Goal: Find contact information: Find contact information

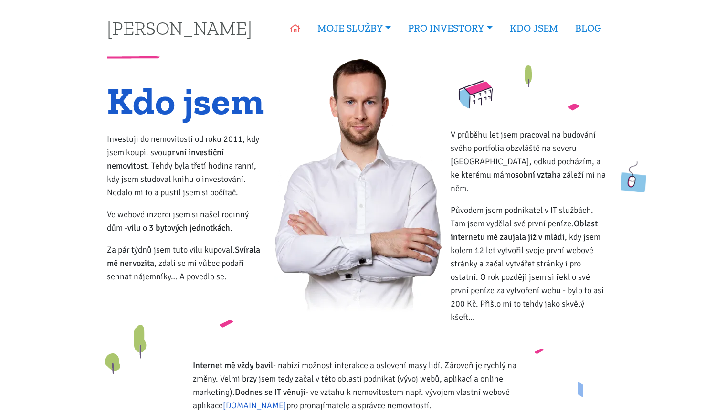
click at [291, 29] on icon at bounding box center [295, 28] width 10 height 9
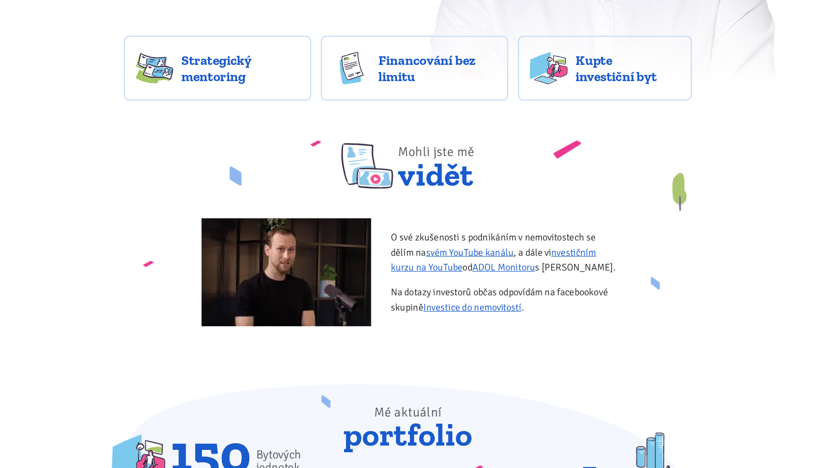
scroll to position [307, 0]
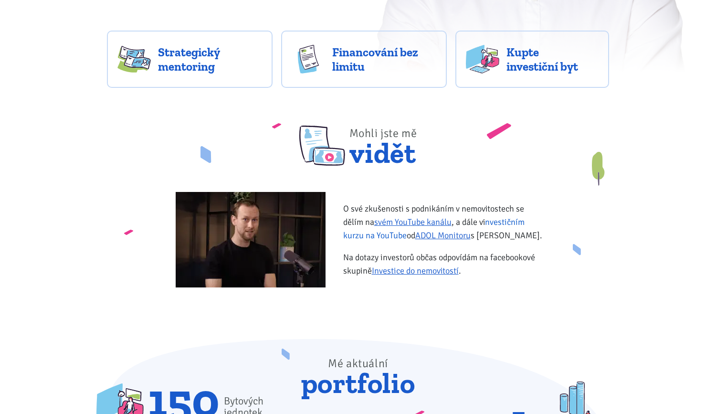
click at [378, 238] on link "investičním kurzu na YouTube" at bounding box center [433, 229] width 181 height 24
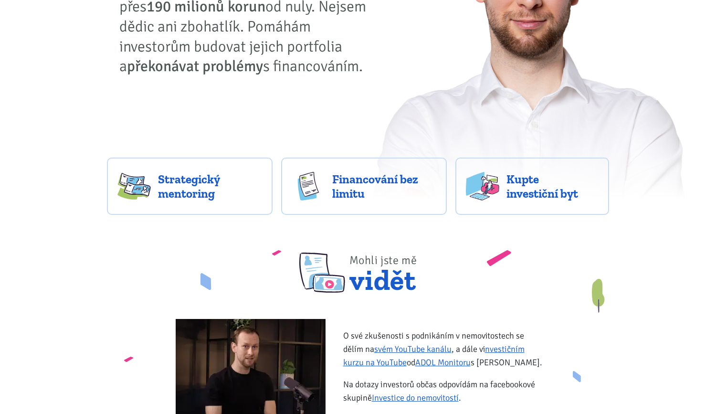
scroll to position [182, 0]
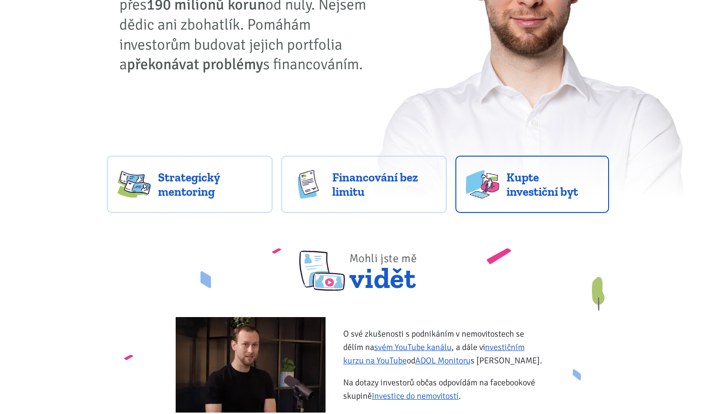
click at [518, 192] on span "Kupte investiční byt" at bounding box center [552, 184] width 93 height 29
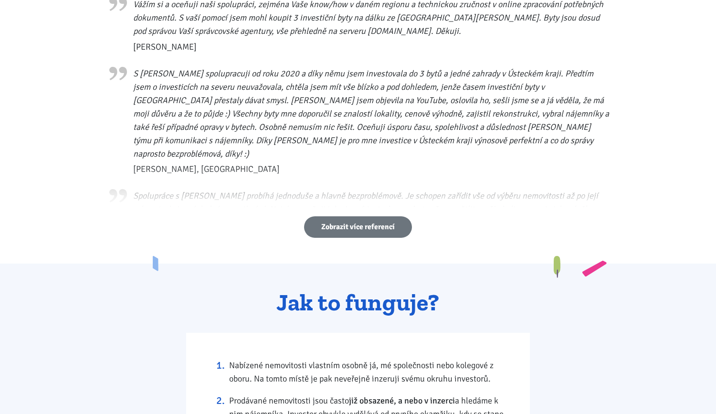
scroll to position [536, 0]
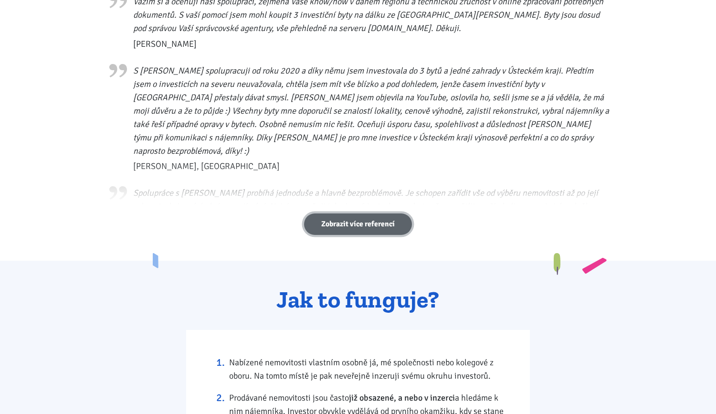
click at [370, 231] on link "Zobrazit více referencí" at bounding box center [358, 223] width 108 height 21
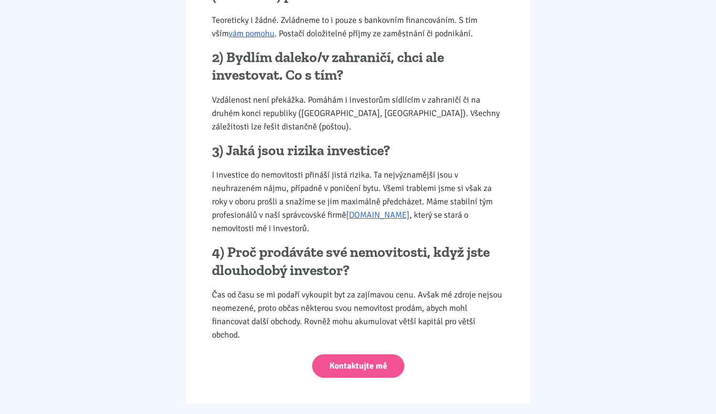
scroll to position [1831, 0]
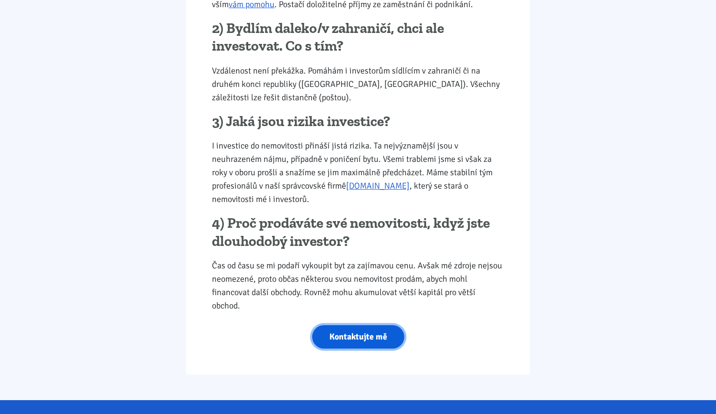
click at [344, 328] on link "Kontaktujte mě" at bounding box center [358, 336] width 92 height 23
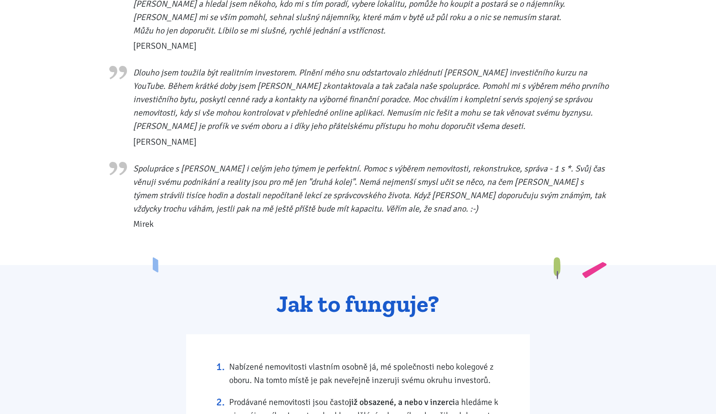
scroll to position [995, 0]
